Goal: Find contact information: Find contact information

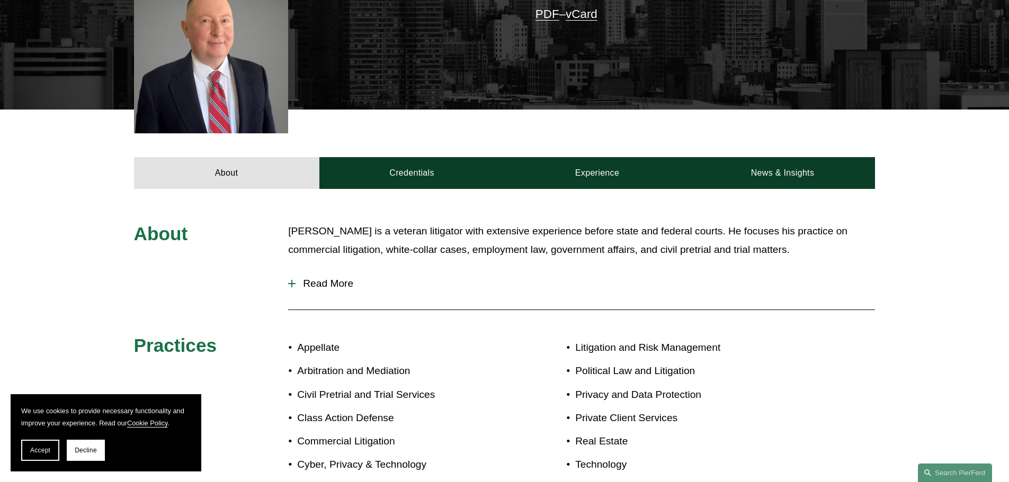
scroll to position [318, 0]
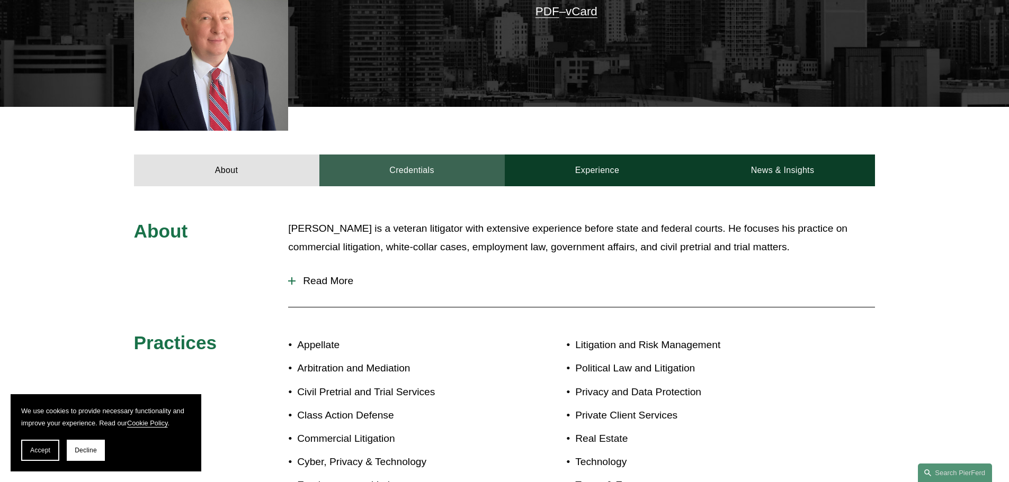
click at [412, 172] on link "Credentials" at bounding box center [411, 171] width 185 height 32
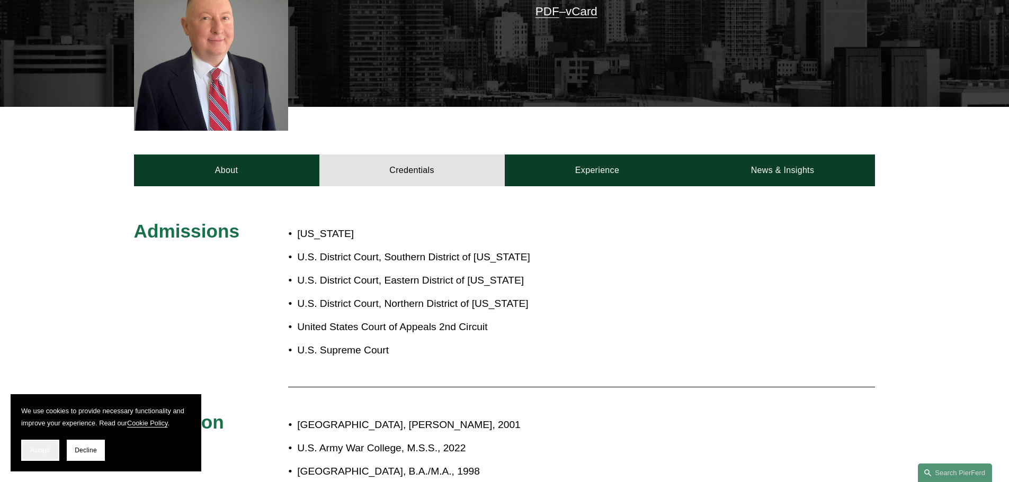
drag, startPoint x: 32, startPoint y: 462, endPoint x: 37, endPoint y: 458, distance: 6.4
click at [33, 460] on section "We use cookies to provide necessary functionality and improve your experience. …" at bounding box center [106, 433] width 191 height 77
click at [28, 454] on button "Accept" at bounding box center [40, 450] width 38 height 21
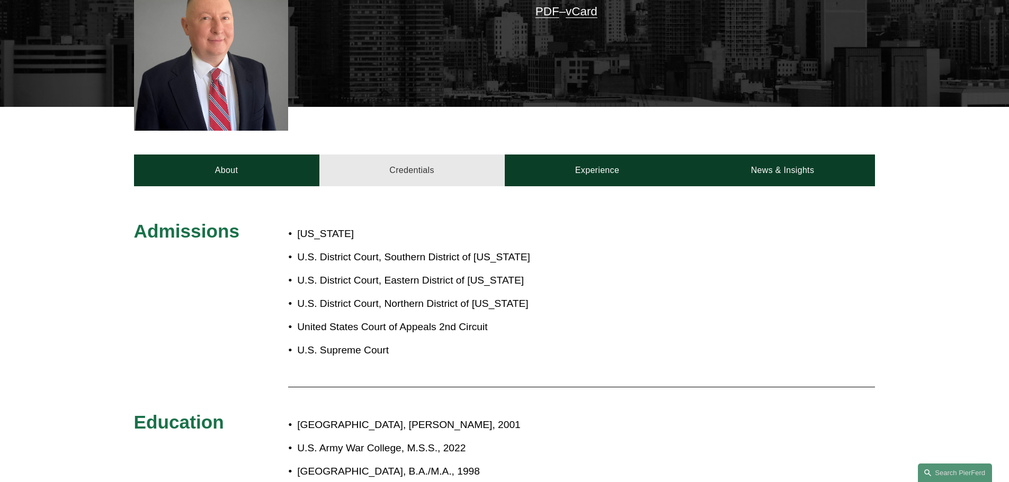
click at [428, 163] on link "Credentials" at bounding box center [411, 171] width 185 height 32
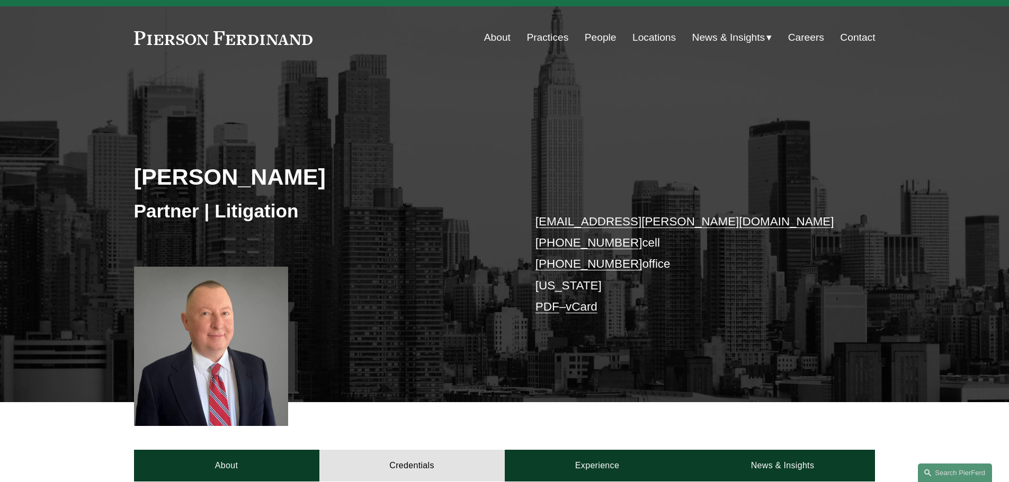
scroll to position [0, 0]
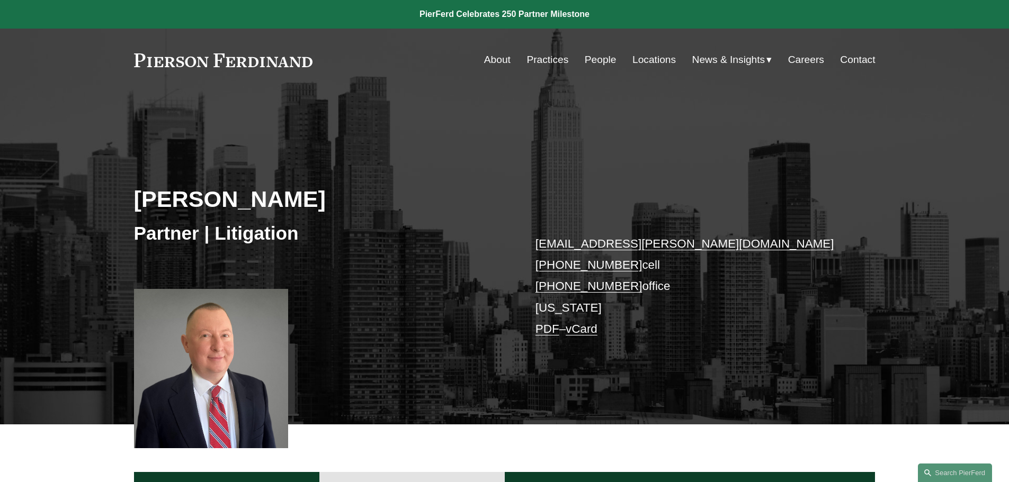
click at [862, 60] on link "Contact" at bounding box center [857, 60] width 35 height 20
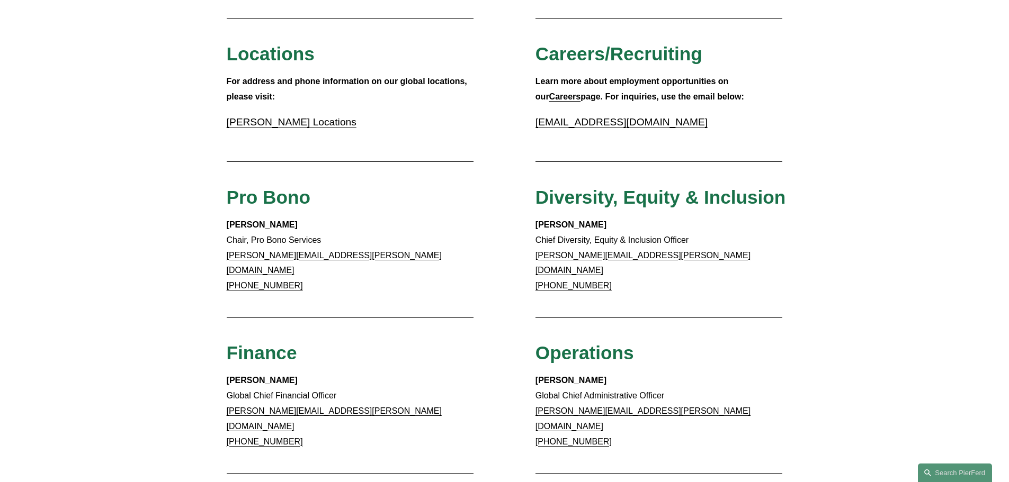
scroll to position [794, 0]
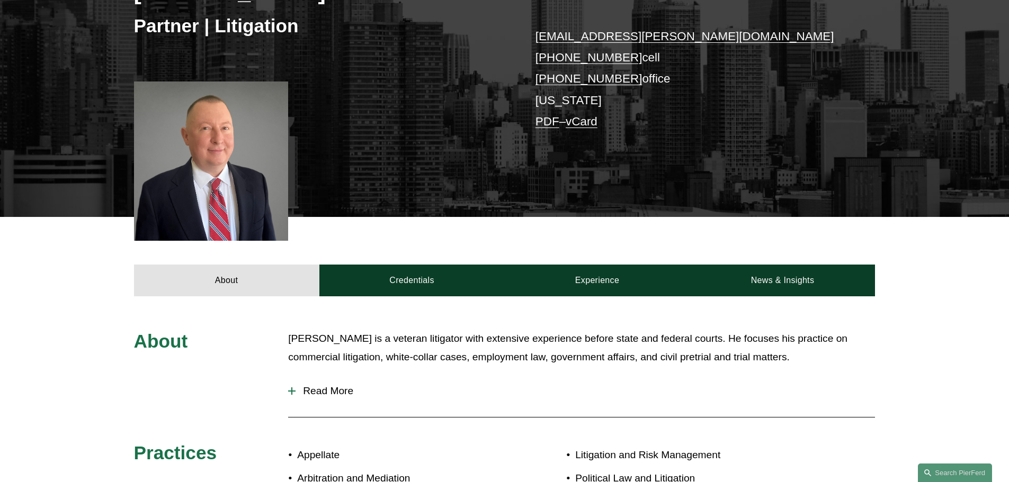
scroll to position [212, 0]
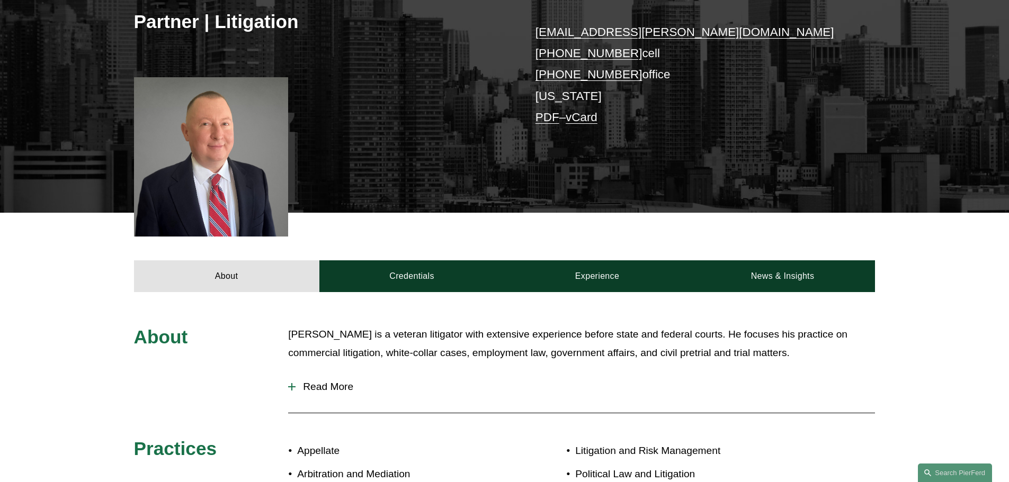
click at [346, 397] on button "Read More" at bounding box center [581, 387] width 587 height 28
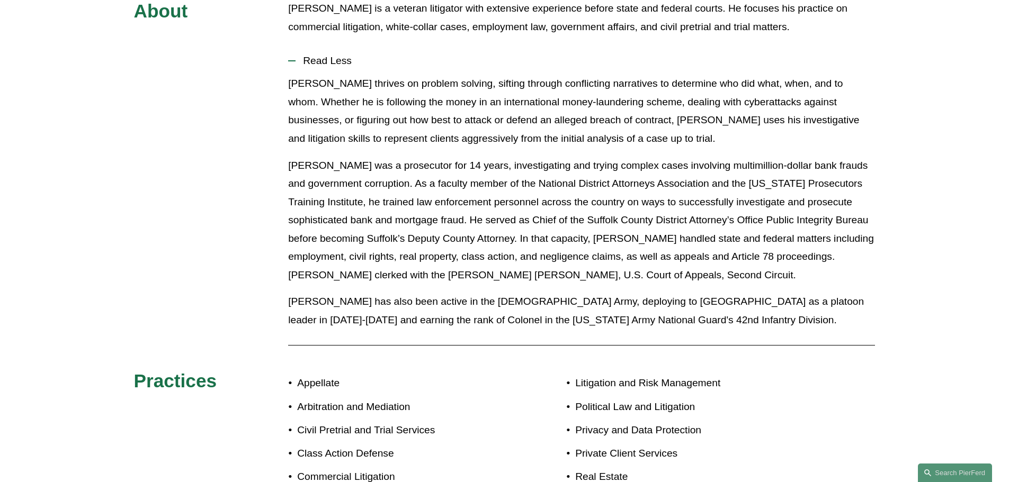
scroll to position [318, 0]
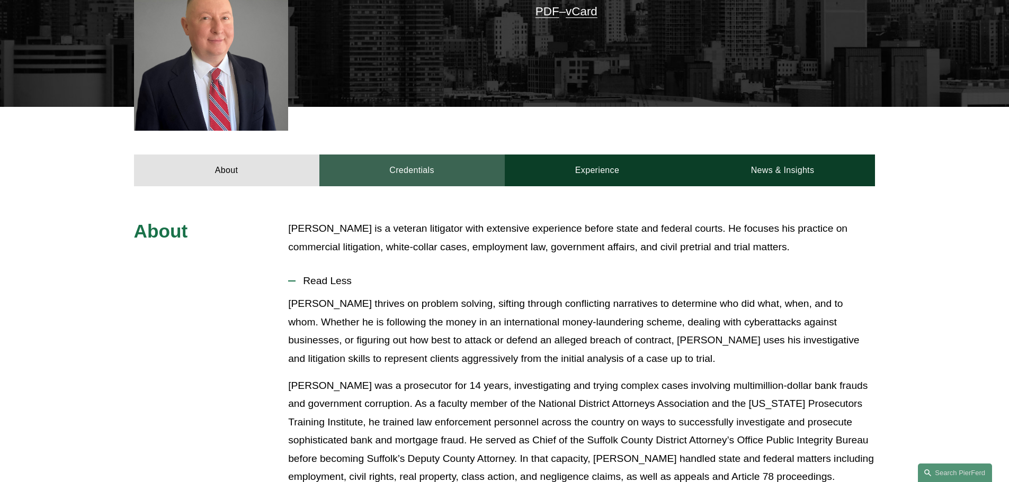
click at [483, 183] on link "Credentials" at bounding box center [411, 171] width 185 height 32
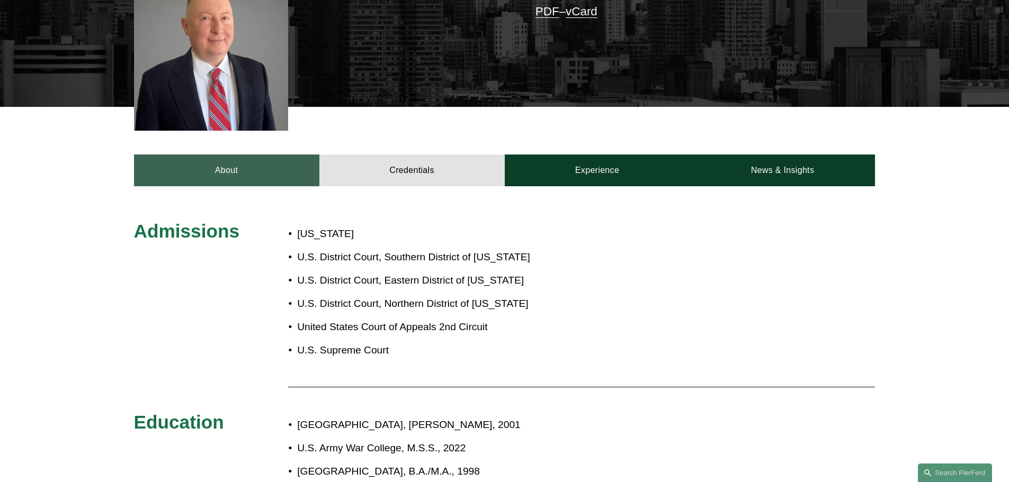
click at [253, 169] on link "About" at bounding box center [226, 171] width 185 height 32
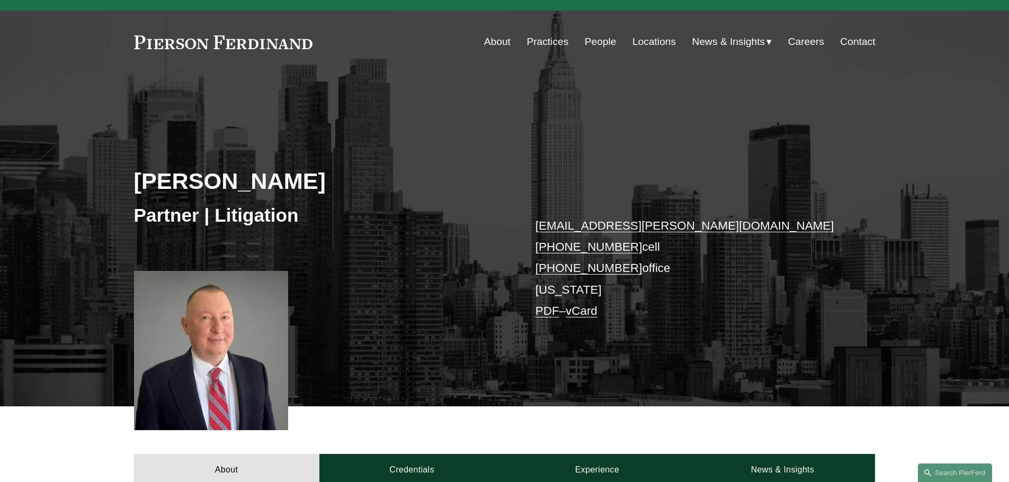
scroll to position [0, 0]
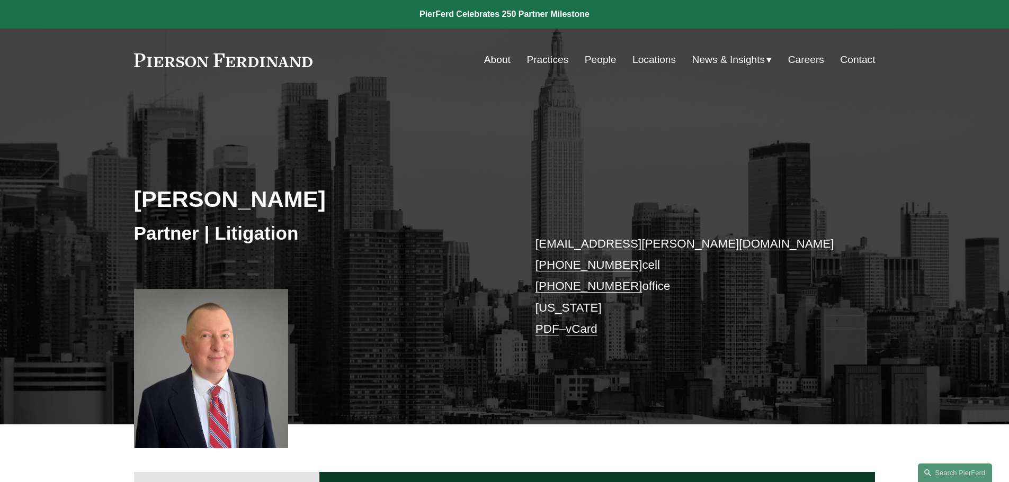
click at [485, 58] on link "About" at bounding box center [497, 60] width 26 height 20
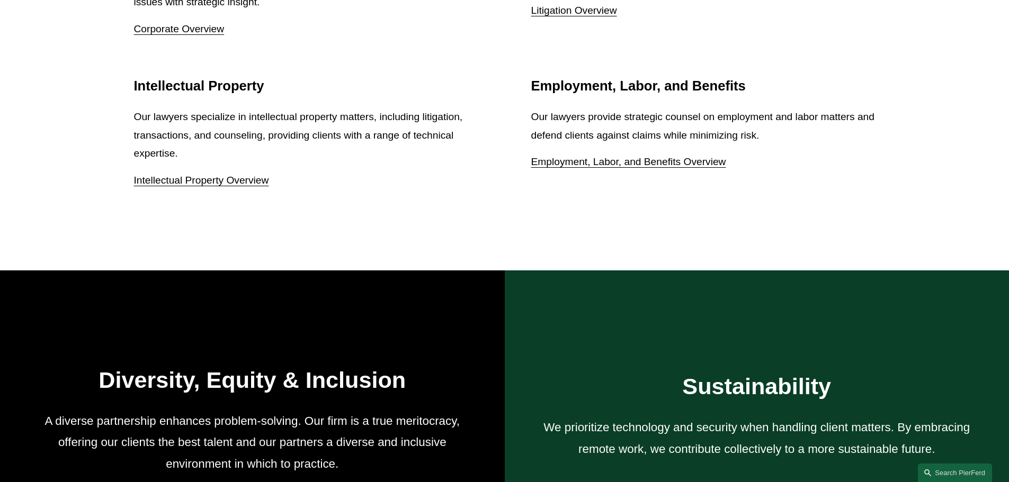
scroll to position [1854, 0]
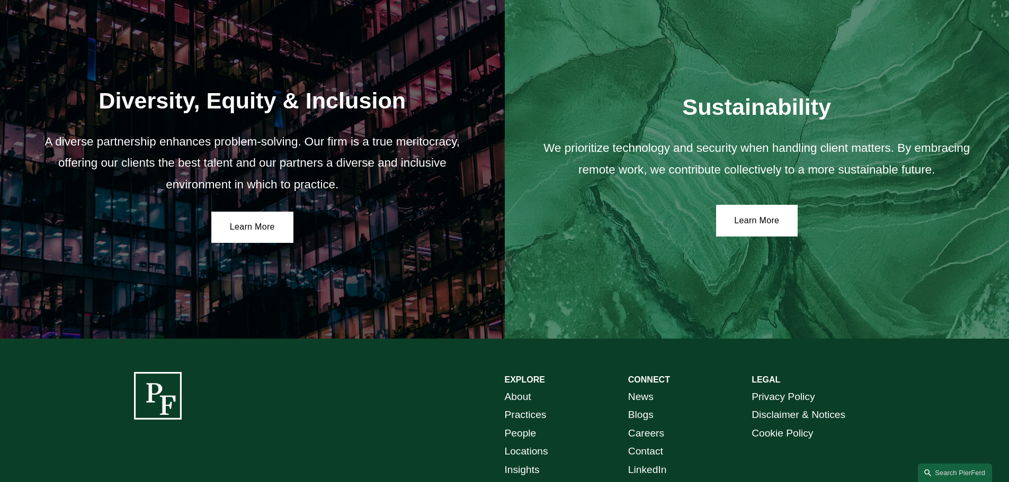
click at [517, 433] on link "People" at bounding box center [521, 434] width 32 height 19
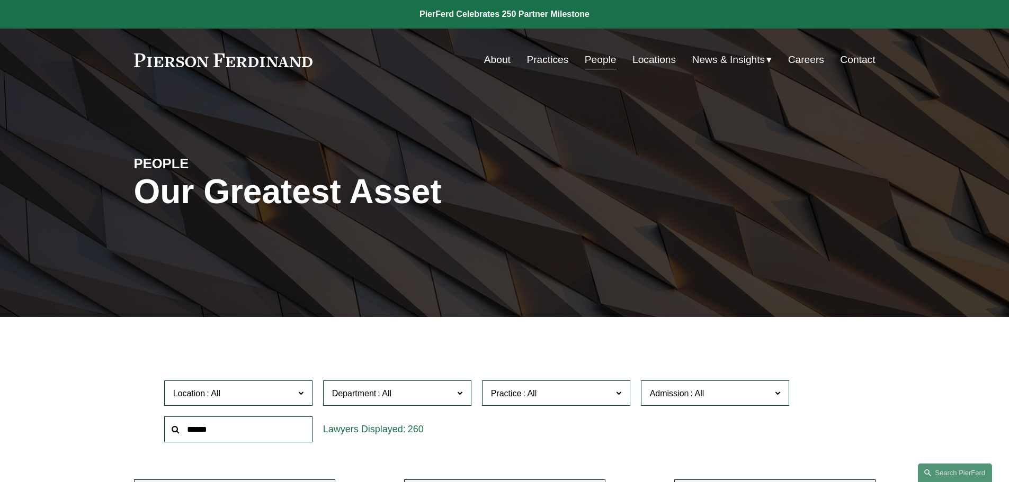
drag, startPoint x: 326, startPoint y: 53, endPoint x: 115, endPoint y: 59, distance: 210.9
click at [115, 59] on div "Skip to Content About Practices People Locations" at bounding box center [504, 60] width 1009 height 62
drag, startPoint x: 126, startPoint y: 59, endPoint x: 370, endPoint y: 67, distance: 244.3
click at [370, 67] on div "Skip to Content About Practices People Locations" at bounding box center [504, 60] width 1009 height 62
click at [855, 60] on link "Contact" at bounding box center [857, 60] width 35 height 20
